Goal: Check status: Check status

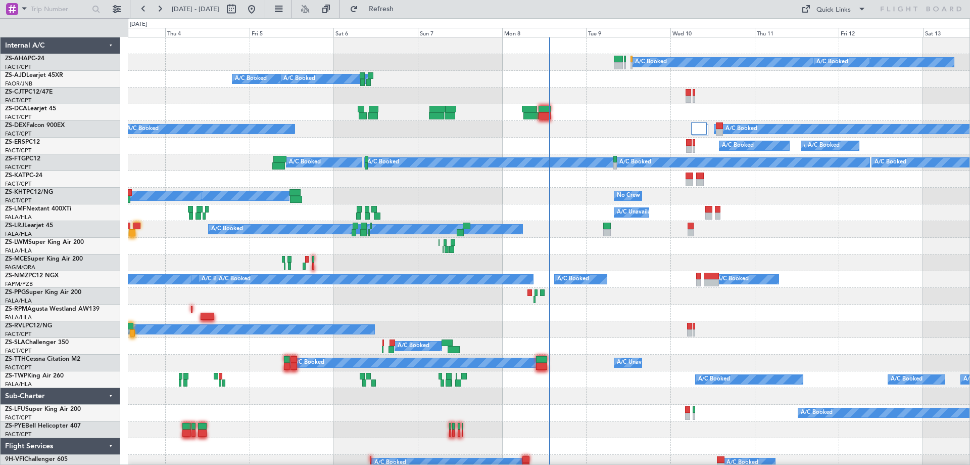
click at [514, 34] on div "Mon 8" at bounding box center [544, 32] width 84 height 9
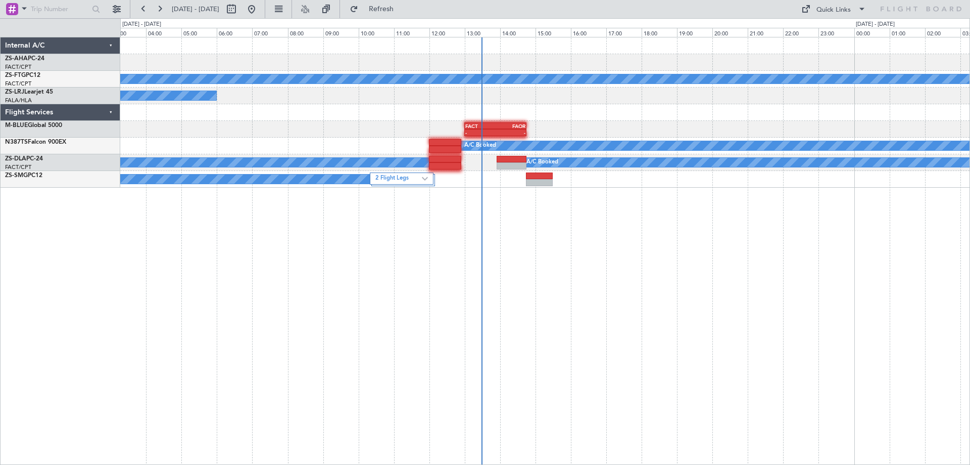
click at [816, 272] on div "- - FACT 08:00 Z FASP 10:35 Z A/C Booked A/C Booked A/C Booked - - FACT 05:00 Z…" at bounding box center [545, 251] width 850 height 428
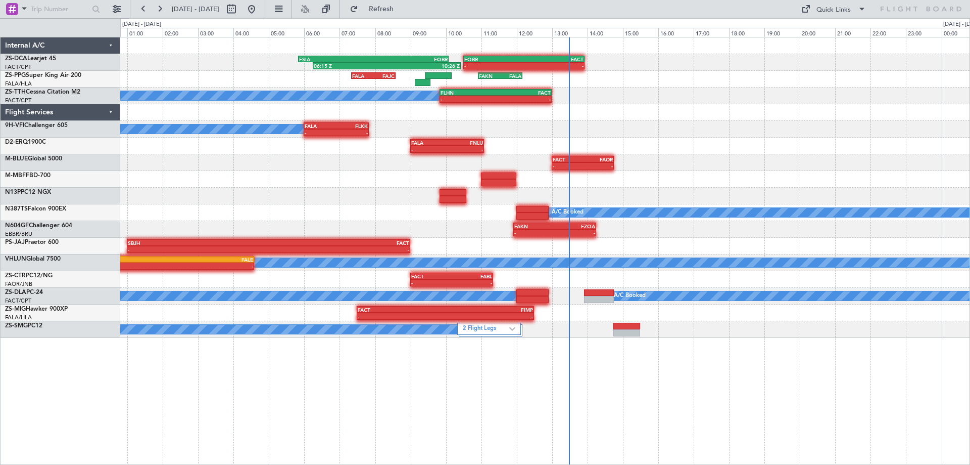
click at [693, 347] on div "06:15 Z 10:26 Z FSIA 05:50 Z FQBR 10:05 Z - - FQBR 10:30 Z FACT 13:55 Z FALA 07…" at bounding box center [545, 251] width 850 height 428
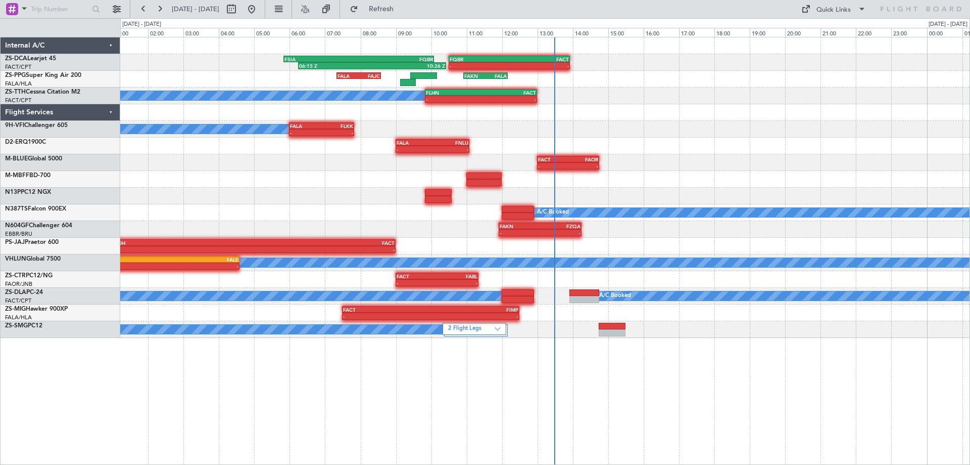
click at [704, 132] on div "A/C Booked - - FALA 06:00 Z FLKK 07:50 Z" at bounding box center [545, 129] width 850 height 17
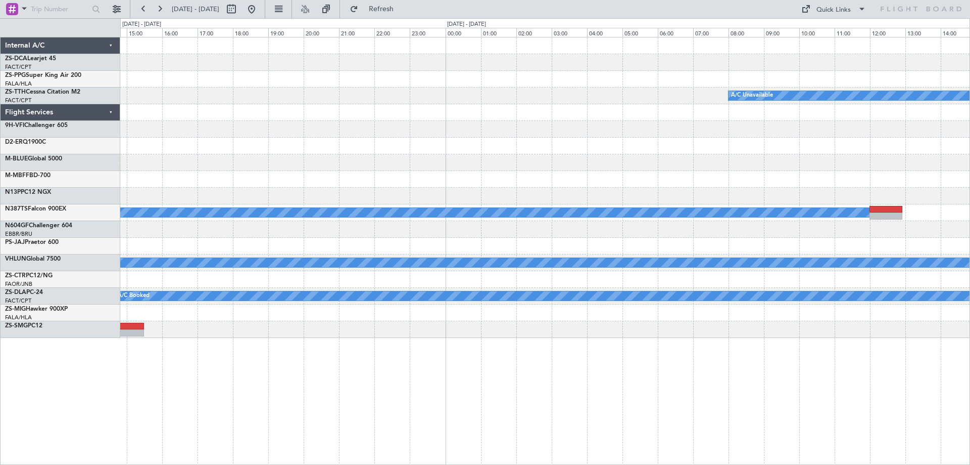
click at [117, 151] on div "- - FQBR 10:30 Z FACT 13:55 Z 06:15 Z 10:26 Z FSIA 05:50 Z FQBR 10:05 Z FAKN 10…" at bounding box center [485, 241] width 970 height 446
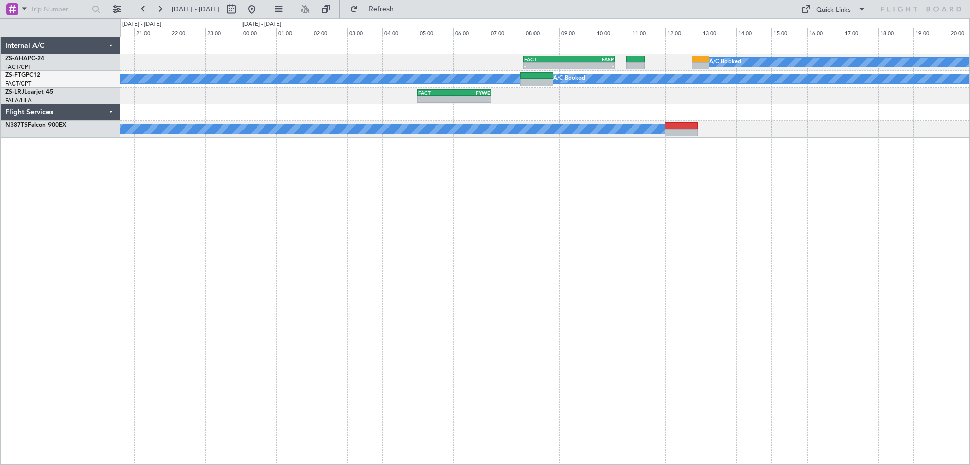
click at [562, 220] on div "A/C Booked - - FACT 08:00 Z FASP 10:35 Z A/C Booked A/C Booked - - FACT 05:00 Z…" at bounding box center [545, 251] width 850 height 428
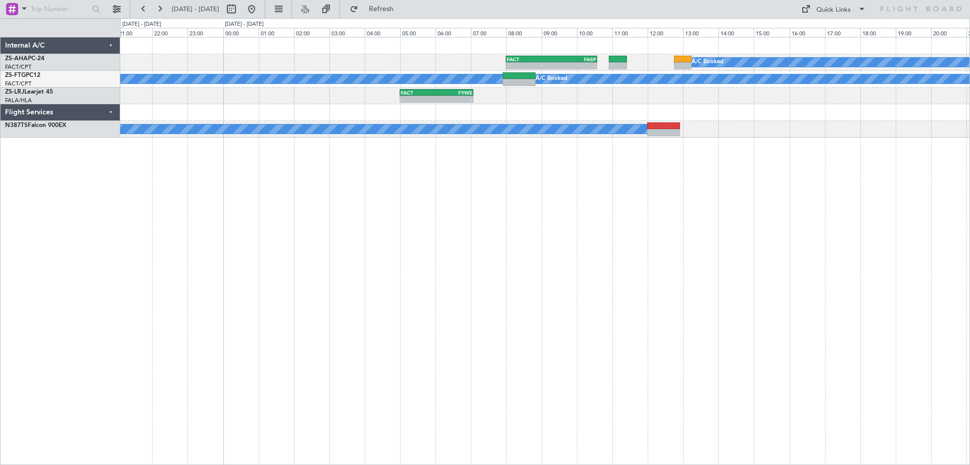
click at [668, 206] on div "A/C Booked - - FACT 08:00 Z FASP 10:35 Z A/C Booked A/C Booked - - FACT 05:00 Z…" at bounding box center [545, 251] width 850 height 428
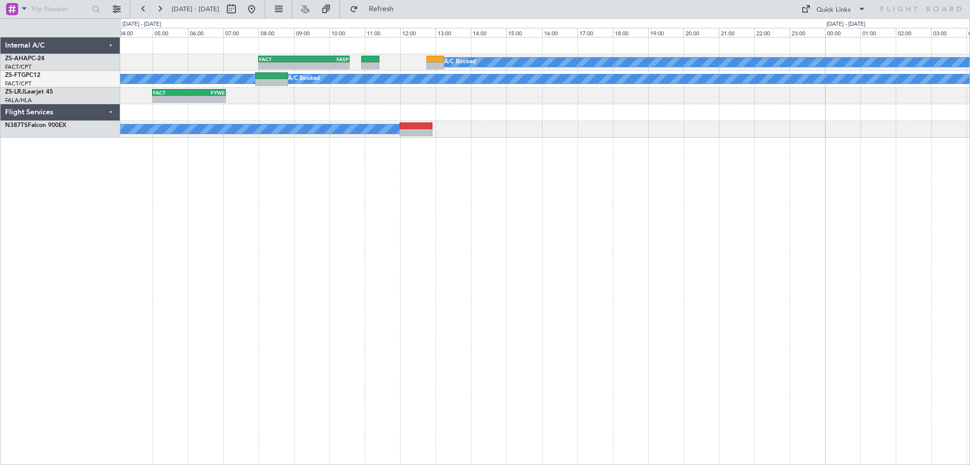
click at [348, 233] on div "A/C Booked - - FACT 08:00 Z FASP 10:35 Z A/C Booked A/C Booked - - FACT 05:00 Z…" at bounding box center [545, 251] width 850 height 428
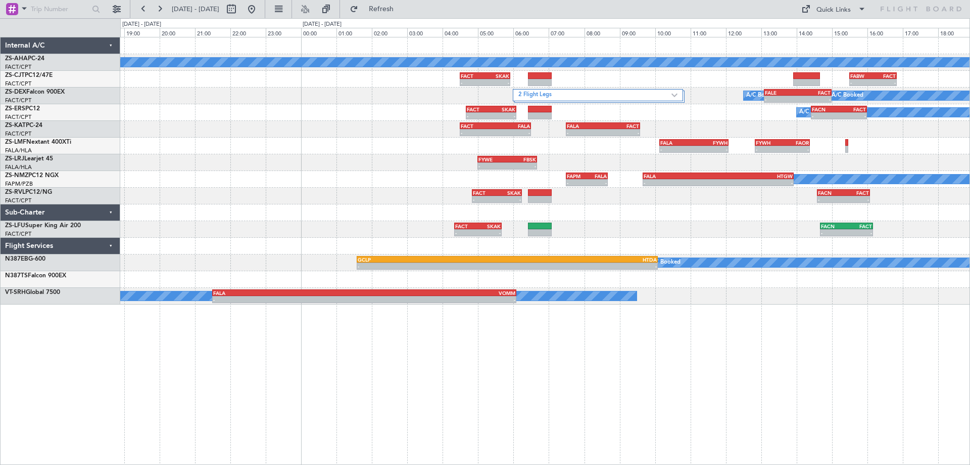
click at [514, 270] on div "A/C Booked - - FACT 04:30 Z SKAK 05:55 Z - - FABW 15:30 Z FACT 16:50 Z 2 Flight…" at bounding box center [545, 170] width 850 height 267
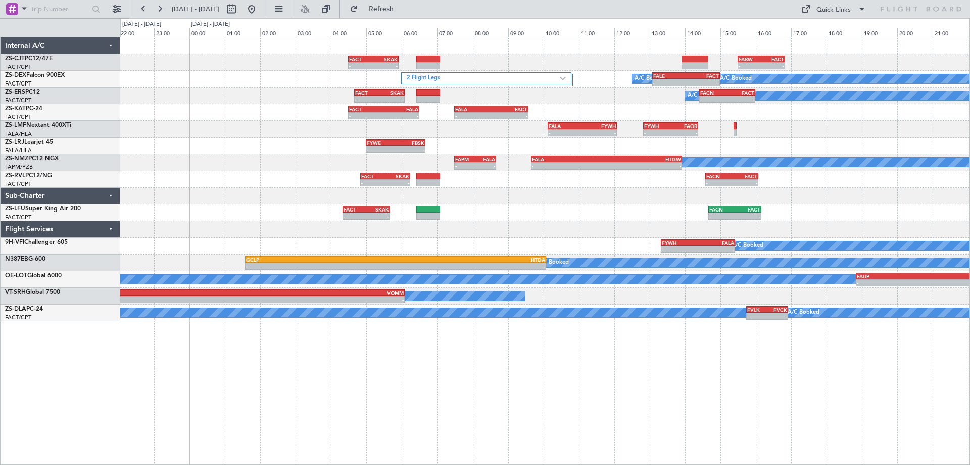
click at [628, 387] on div "- - FACT 04:30 Z SKAK 05:55 Z - - FABW 15:30 Z FACT 16:50 Z 2 Flight Legs A/C B…" at bounding box center [545, 251] width 850 height 428
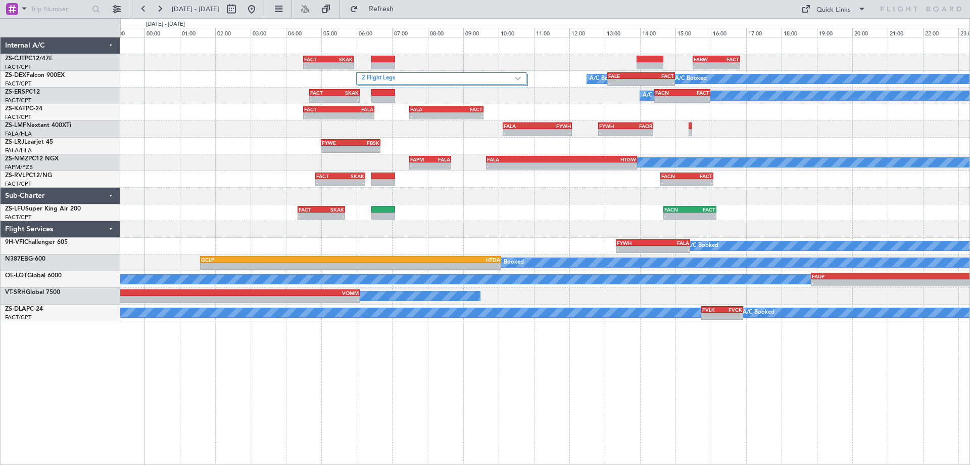
click at [615, 201] on div at bounding box center [545, 196] width 850 height 17
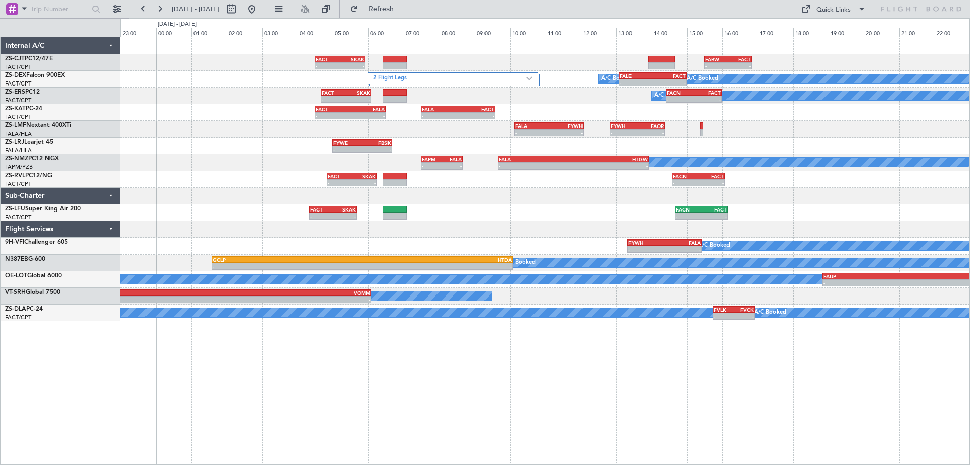
click at [557, 202] on div "- - FACT 04:30 Z SKAK 05:55 Z - - FABW 15:30 Z FACT 16:50 Z 2 Flight Legs A/C B…" at bounding box center [545, 179] width 850 height 284
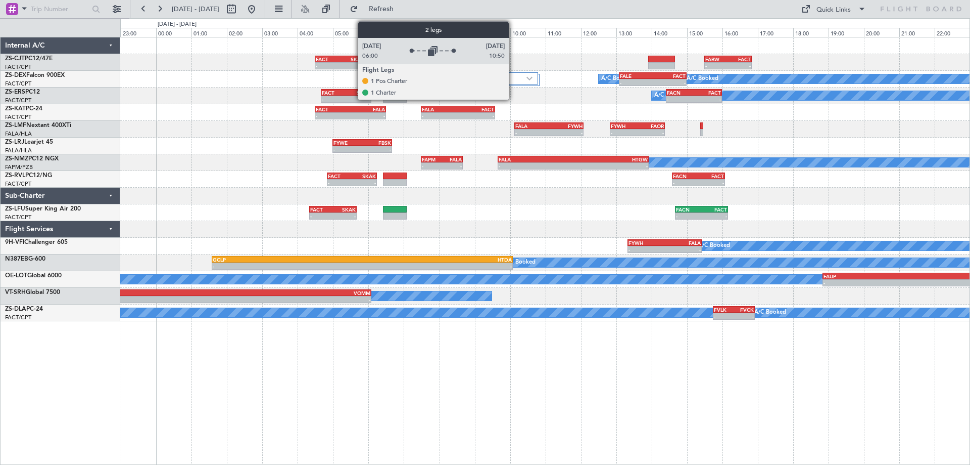
click at [514, 81] on label "2 Flight Legs" at bounding box center [450, 78] width 153 height 9
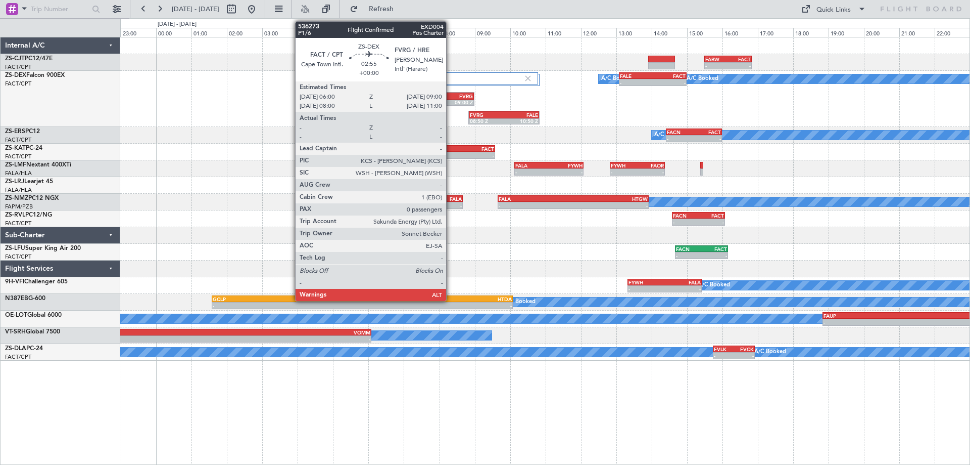
click at [451, 94] on div "FVRG" at bounding box center [448, 96] width 52 height 6
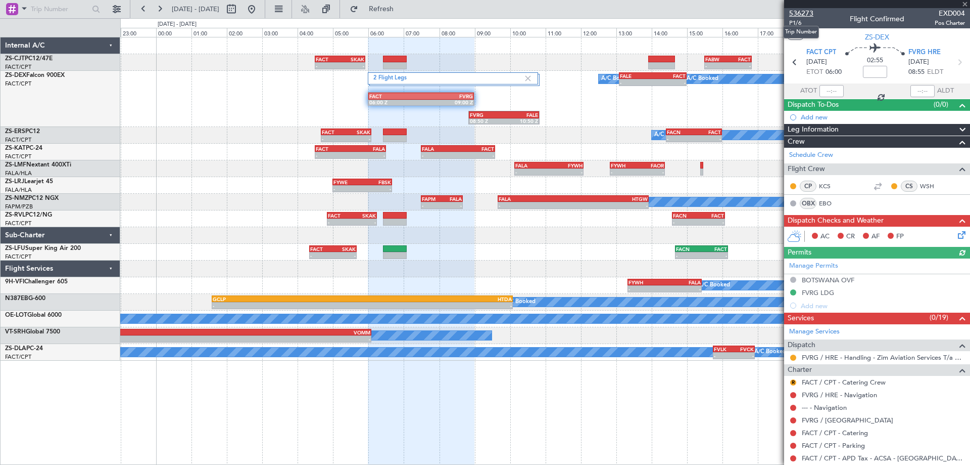
click at [808, 15] on span "536273" at bounding box center [802, 13] width 24 height 11
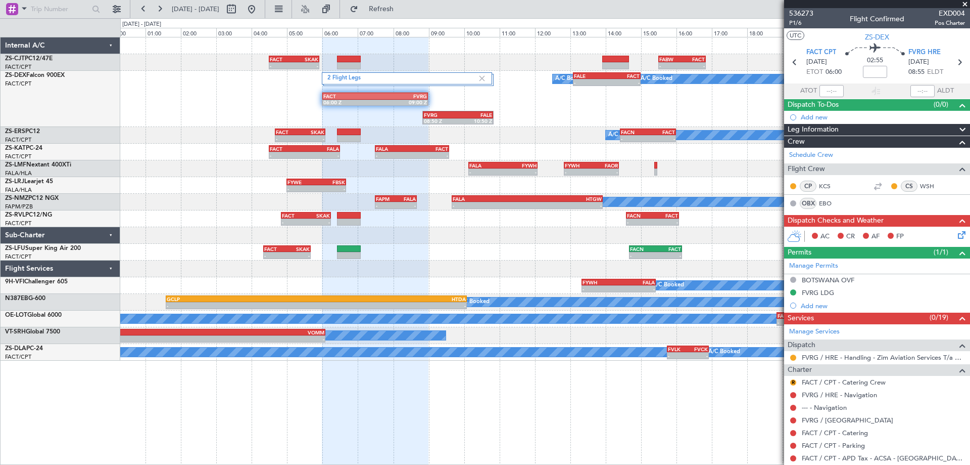
click at [534, 248] on div "- - FACT 04:20 Z SKAK 05:40 Z - - FACN 14:40 Z FACT 16:10 Z" at bounding box center [545, 252] width 850 height 17
